Goal: Browse casually: Explore the website without a specific task or goal

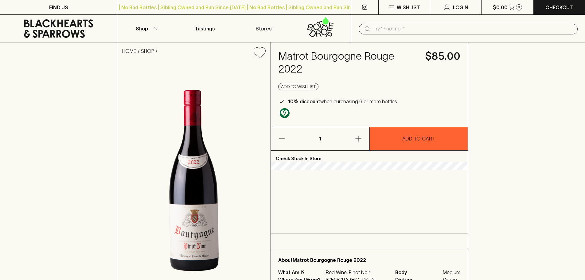
scroll to position [31, 0]
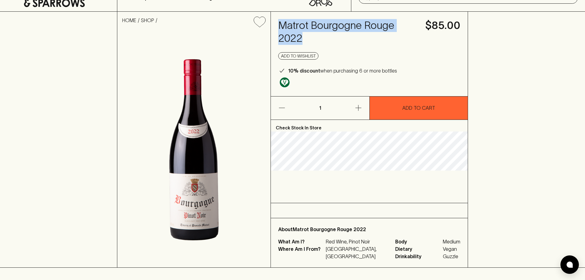
drag, startPoint x: 298, startPoint y: 34, endPoint x: 280, endPoint y: 25, distance: 20.6
click at [280, 25] on h4 "Matrot Bourgogne Rouge 2022" at bounding box center [348, 32] width 140 height 26
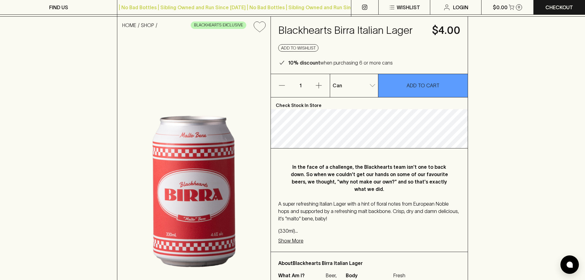
scroll to position [61, 0]
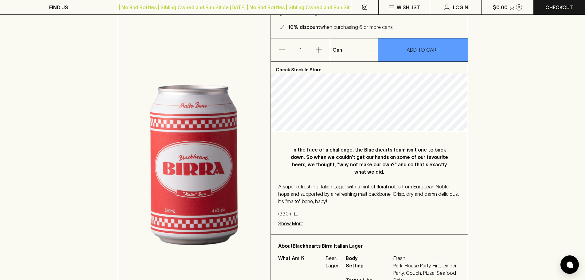
click at [524, 81] on div "HOME SHOP BLACKHEARTS EXCLUSIVE Blackhearts Birra Italian Lager $4.00 Add to wi…" at bounding box center [292, 154] width 585 height 347
click at [418, 173] on p "In the face of a challenge, the Blackhearts team isn't one to back down. So whe…" at bounding box center [369, 160] width 158 height 29
click at [297, 225] on p "Show More" at bounding box center [290, 223] width 25 height 7
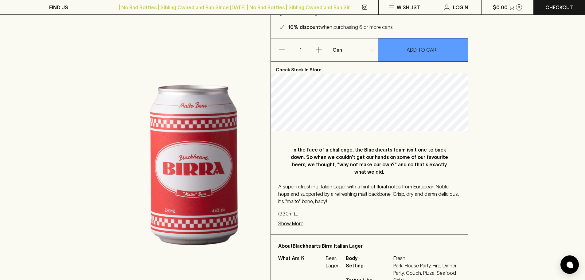
click at [534, 45] on div "HOME SHOP BLACKHEARTS EXCLUSIVE Blackhearts Birra Italian Lager $4.00 Add to wi…" at bounding box center [292, 154] width 585 height 347
